Goal: Task Accomplishment & Management: Manage account settings

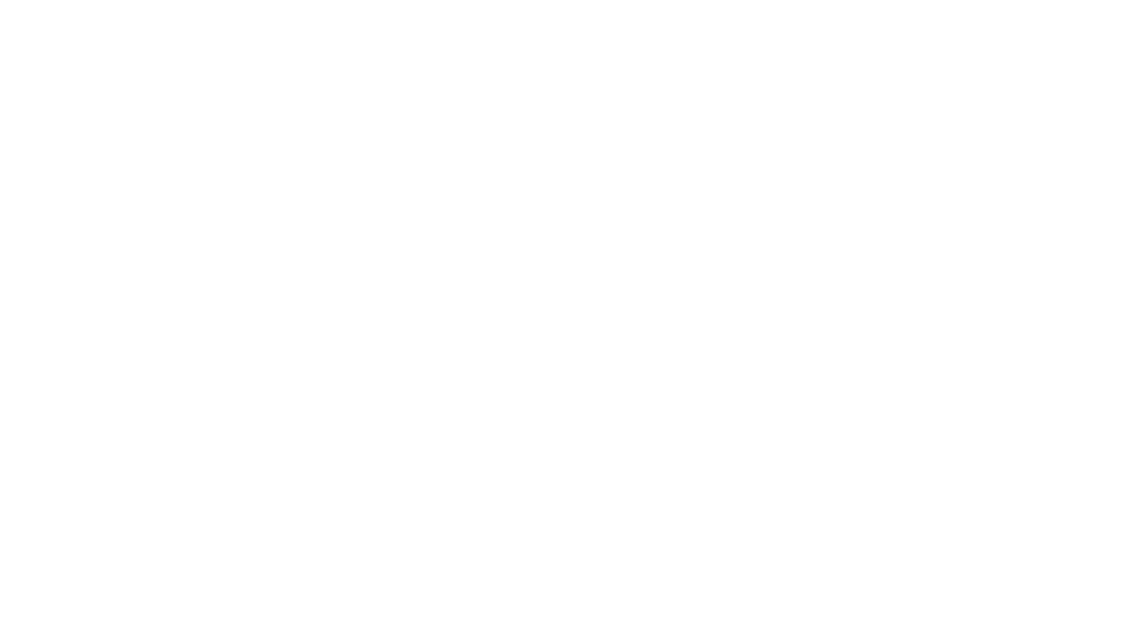
click at [305, 132] on body at bounding box center [571, 312] width 1142 height 625
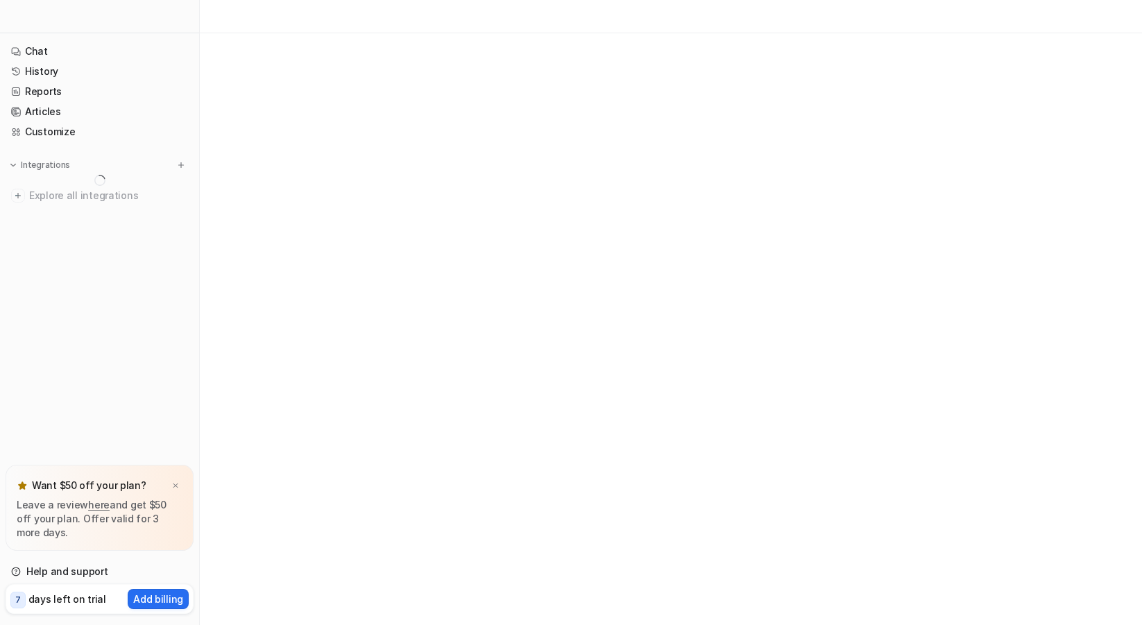
drag, startPoint x: 552, startPoint y: 135, endPoint x: 443, endPoint y: 133, distance: 109.6
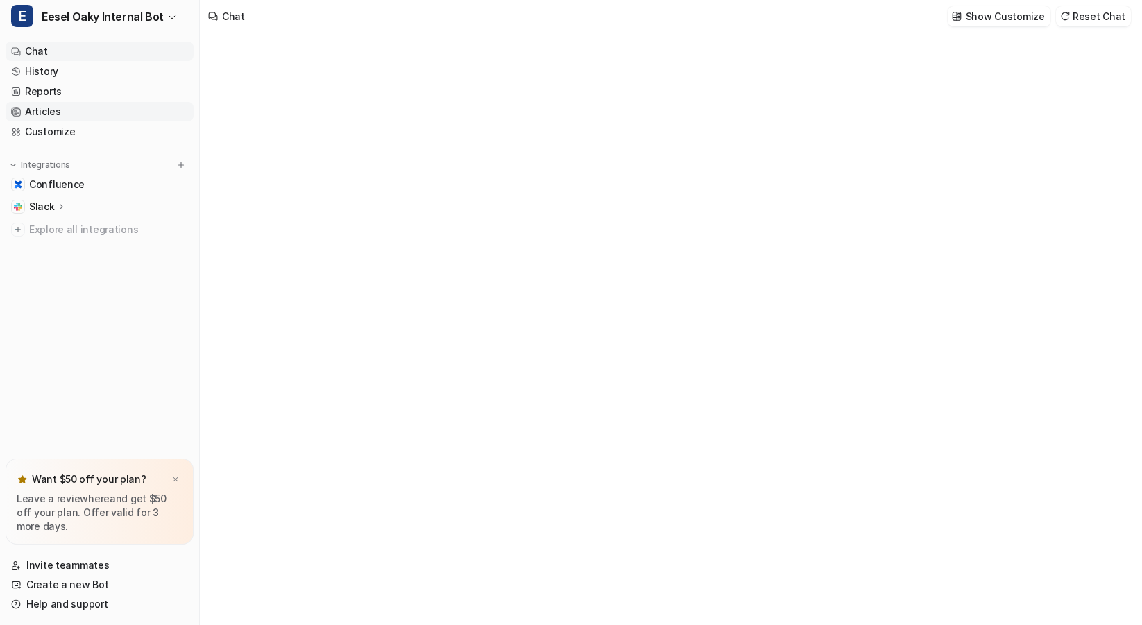
type textarea "**********"
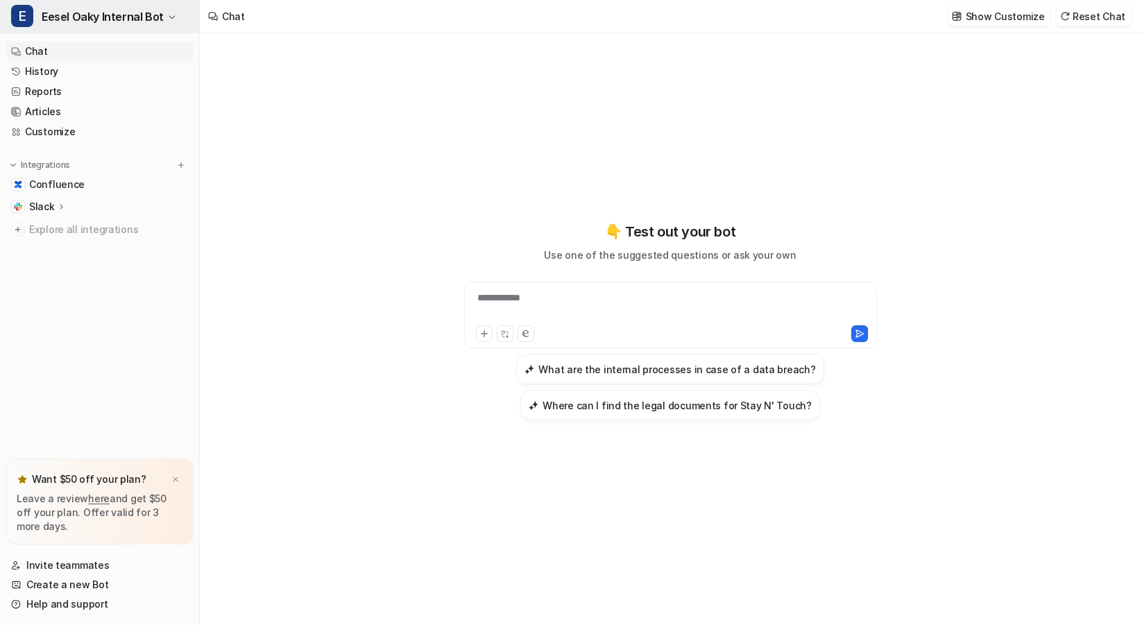
click at [162, 21] on button "E Eesel Oaky Internal Bot" at bounding box center [99, 16] width 199 height 33
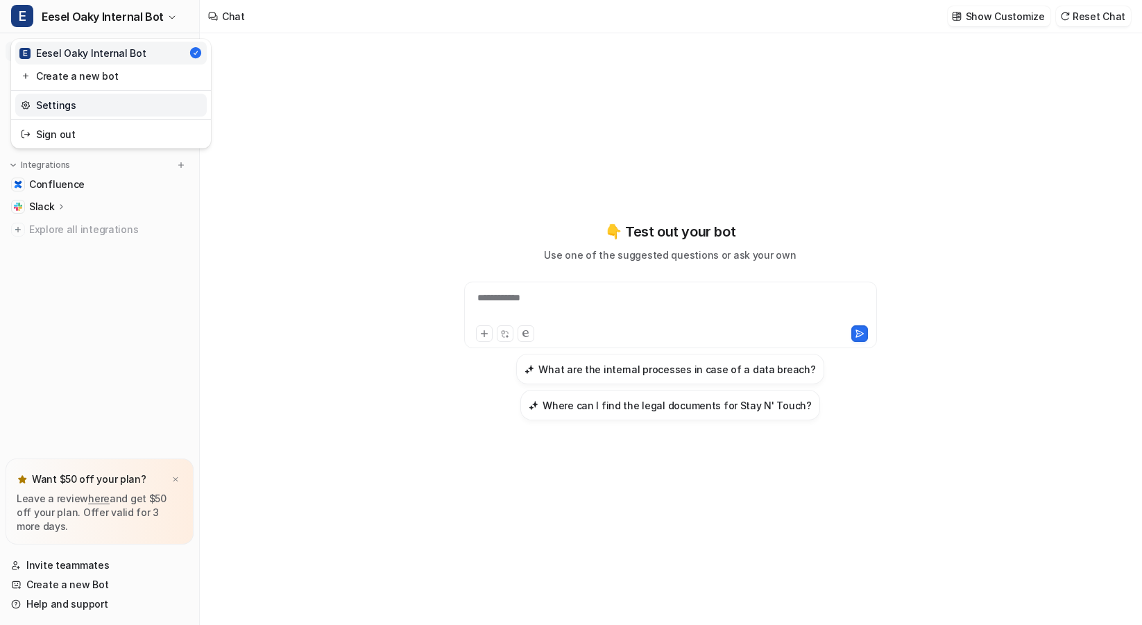
click at [87, 112] on link "Settings" at bounding box center [111, 105] width 192 height 23
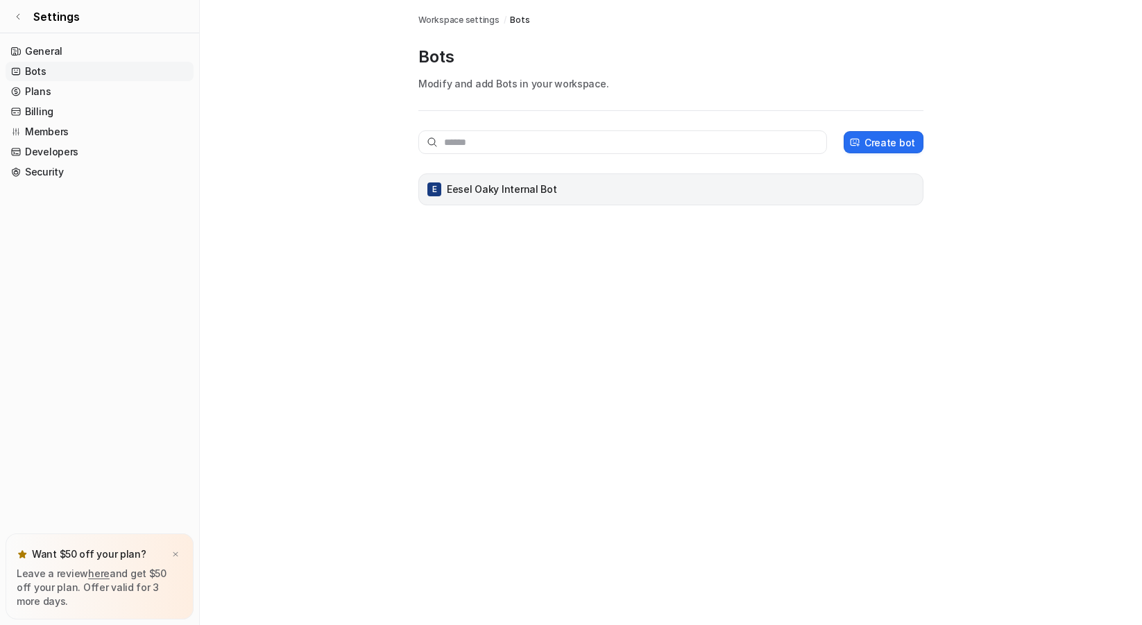
click at [551, 183] on div "E Eesel Oaky Internal Bot" at bounding box center [671, 189] width 493 height 19
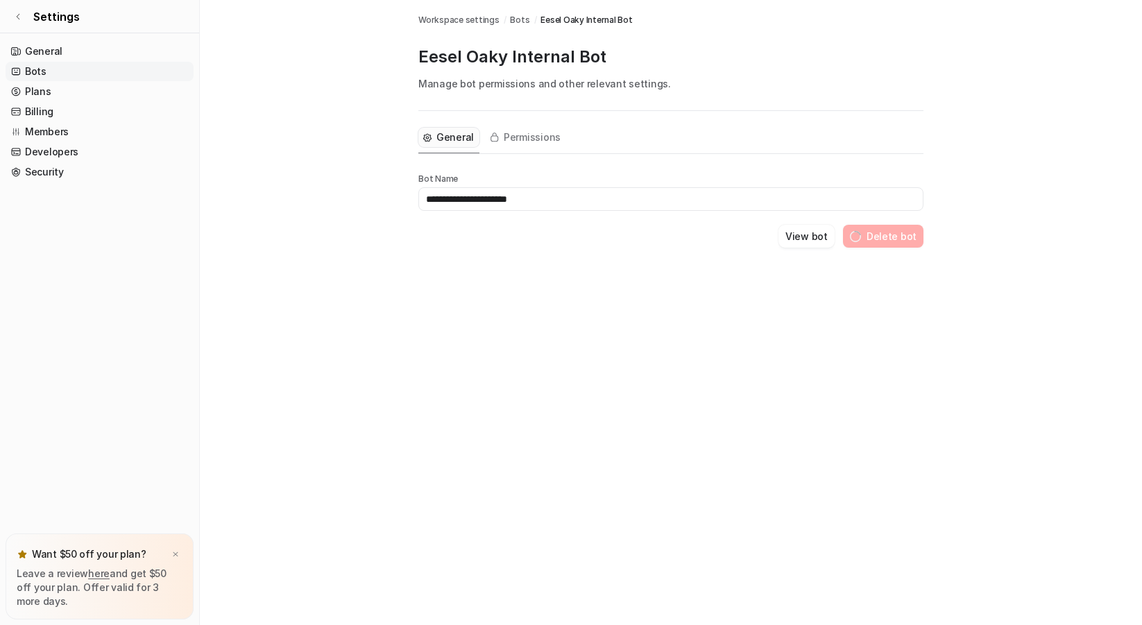
click at [280, 128] on main "**********" at bounding box center [671, 140] width 942 height 281
click at [139, 12] on link "Settings" at bounding box center [99, 16] width 199 height 33
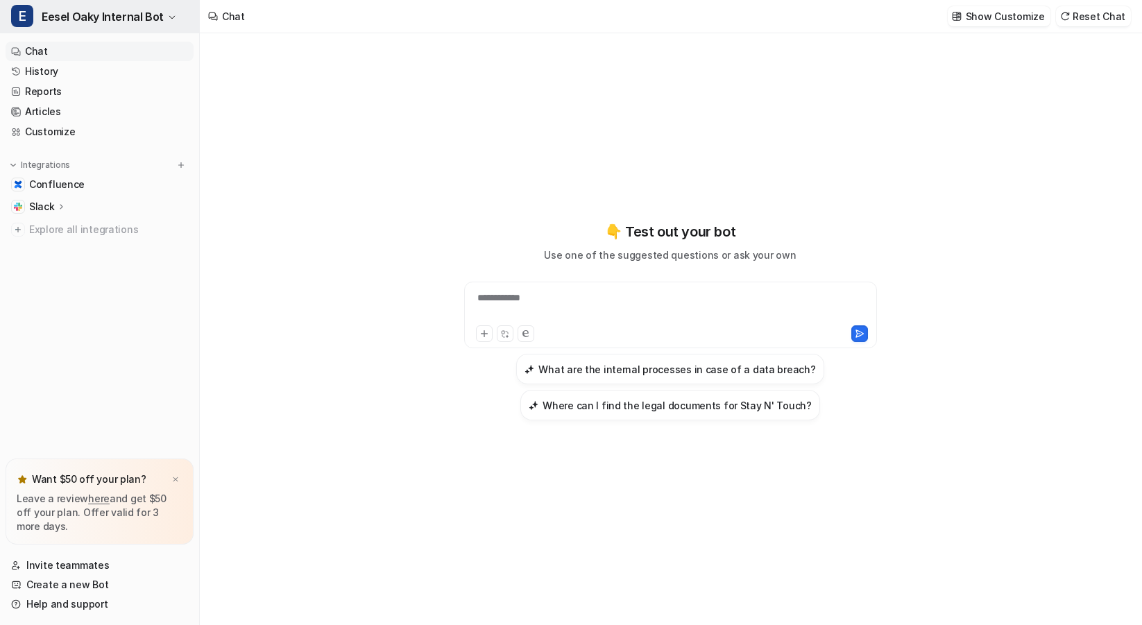
click at [168, 21] on icon "button" at bounding box center [172, 17] width 8 height 8
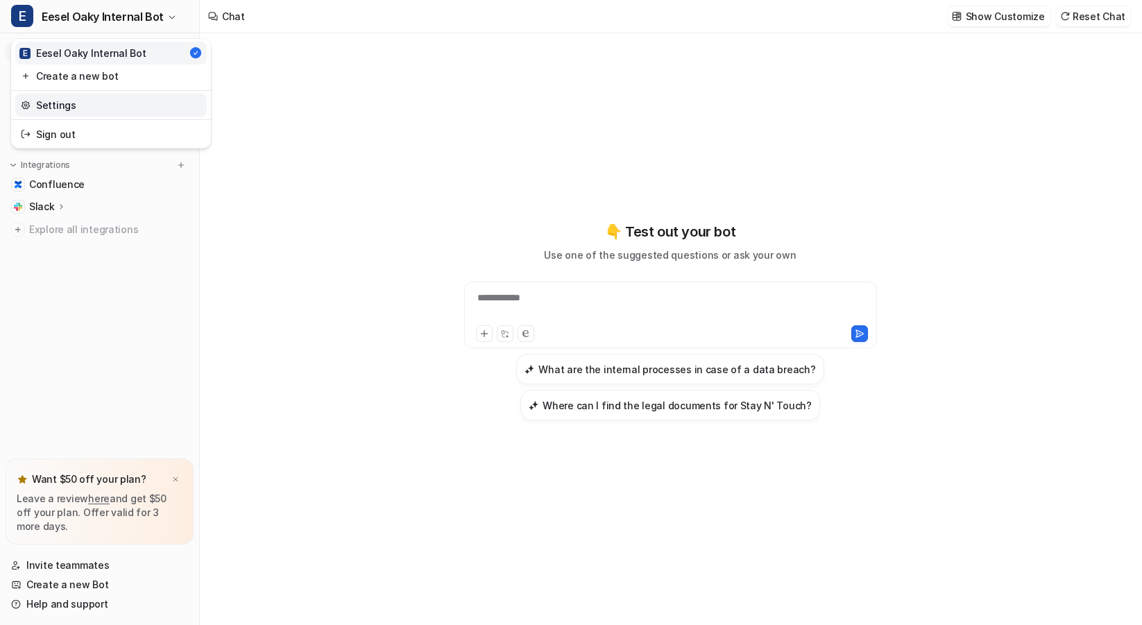
click at [93, 110] on link "Settings" at bounding box center [111, 105] width 192 height 23
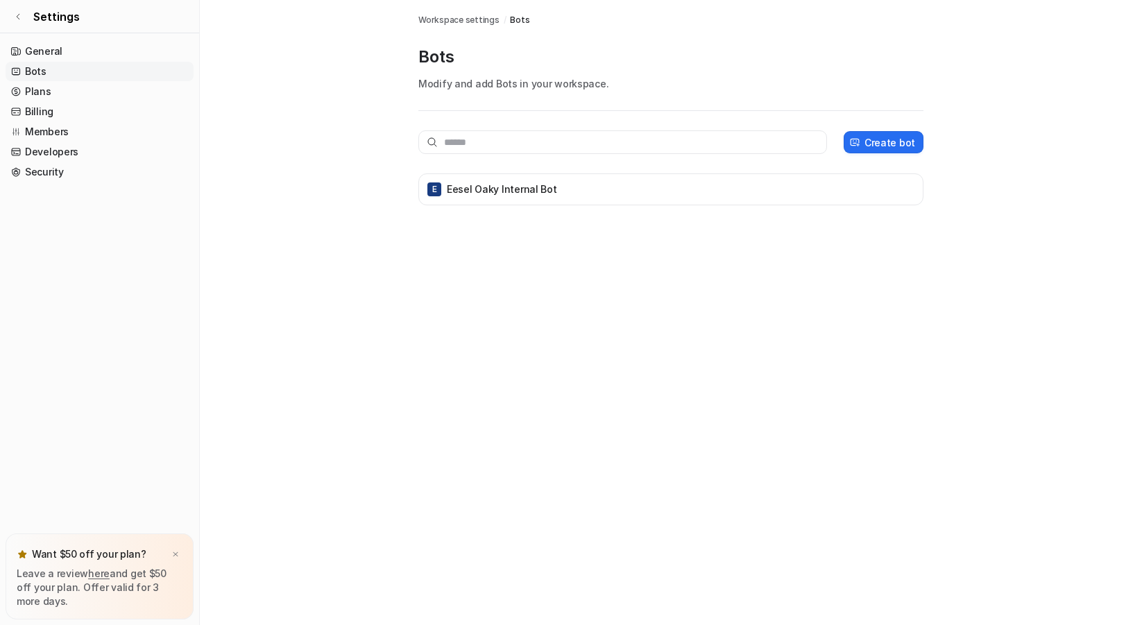
click at [93, 110] on link "Billing" at bounding box center [100, 111] width 188 height 19
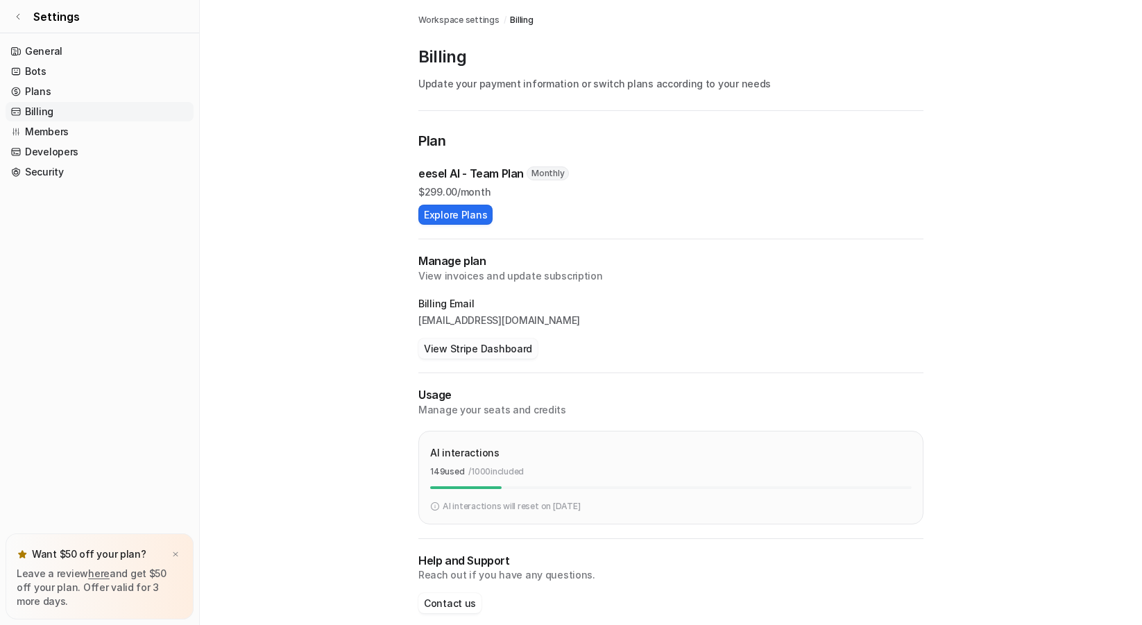
click at [510, 345] on button "View Stripe Dashboard" at bounding box center [477, 349] width 119 height 20
